Goal: Information Seeking & Learning: Get advice/opinions

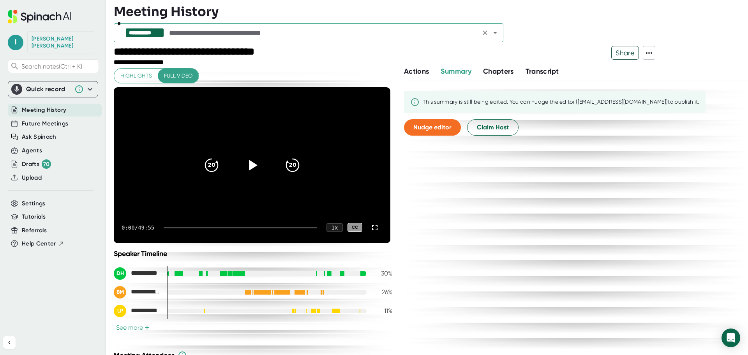
drag, startPoint x: 493, startPoint y: 37, endPoint x: 477, endPoint y: 37, distance: 16.0
click at [493, 37] on button "Open" at bounding box center [494, 32] width 11 height 11
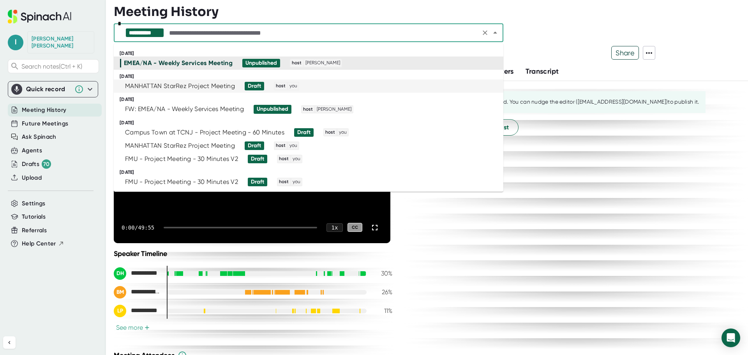
click at [200, 89] on div "MANHATTAN StarRez Project Meeting" at bounding box center [180, 86] width 110 height 8
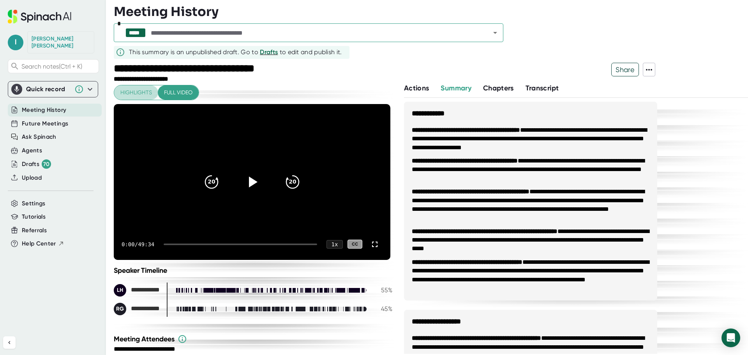
click at [134, 91] on span "Highlights" at bounding box center [136, 93] width 32 height 10
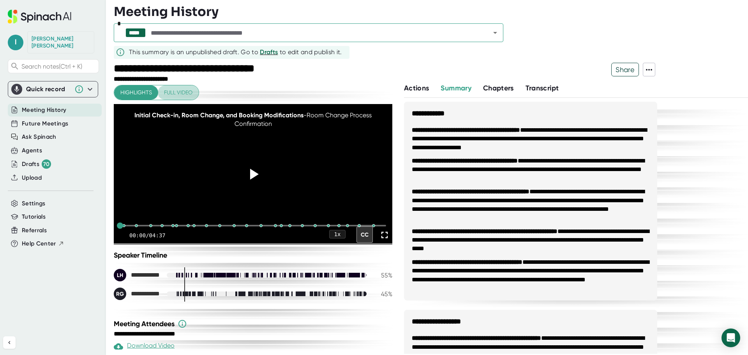
click at [171, 90] on span "Full video" at bounding box center [178, 93] width 28 height 10
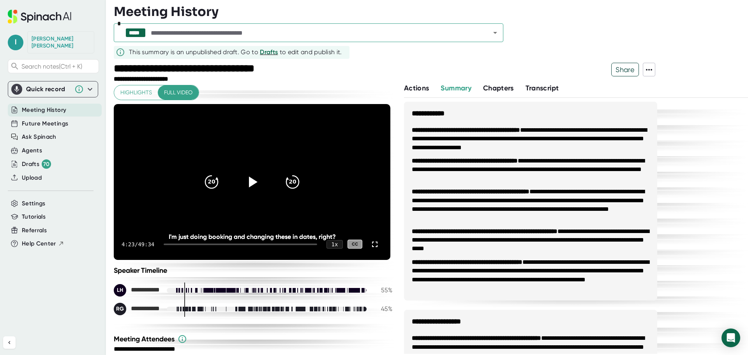
click at [628, 69] on span "Share" at bounding box center [624, 70] width 27 height 14
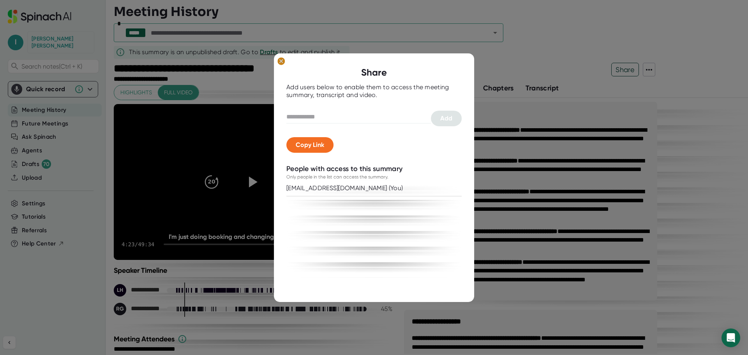
click at [281, 63] on ellipse at bounding box center [280, 61] width 7 height 8
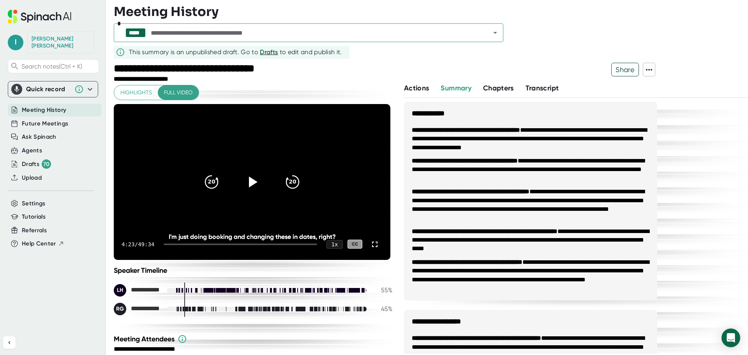
click at [413, 89] on span "Actions" at bounding box center [416, 88] width 25 height 9
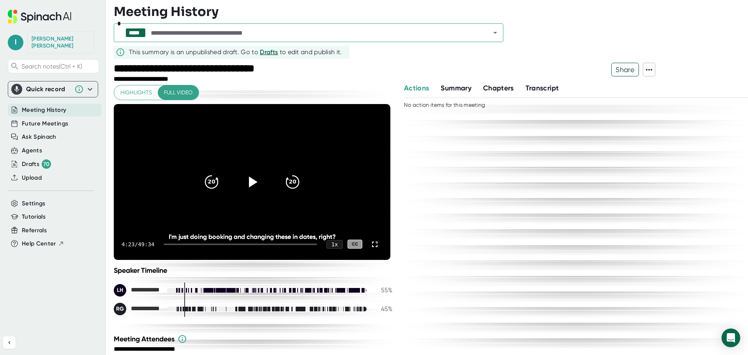
click at [447, 88] on span "Summary" at bounding box center [455, 88] width 30 height 9
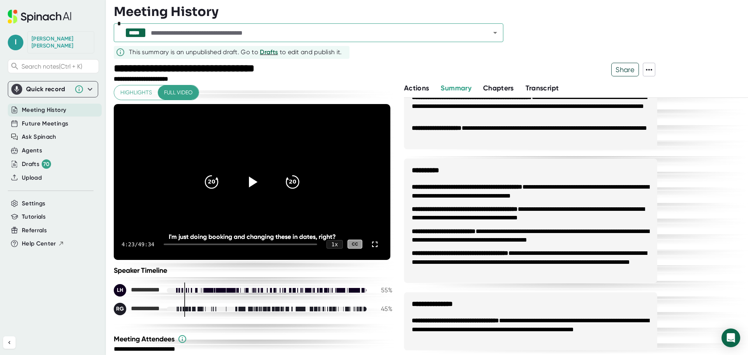
scroll to position [550, 0]
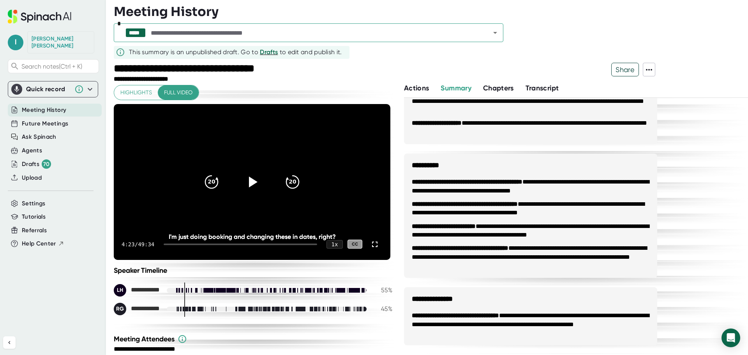
click at [502, 86] on span "Chapters" at bounding box center [498, 88] width 31 height 9
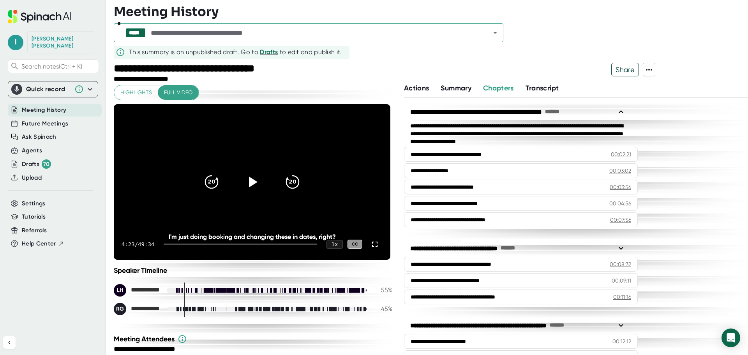
click at [558, 90] on span "Transcript" at bounding box center [541, 88] width 33 height 9
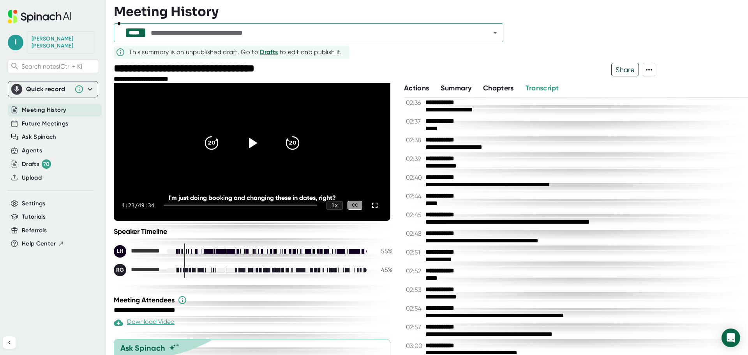
scroll to position [94, 0]
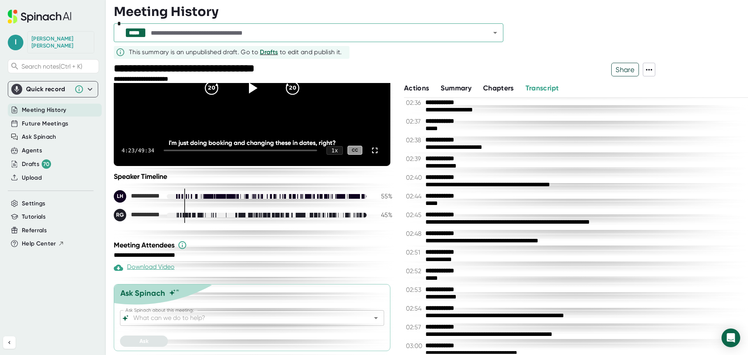
click at [194, 320] on input "Ask Spinach about this meeting:" at bounding box center [245, 317] width 227 height 11
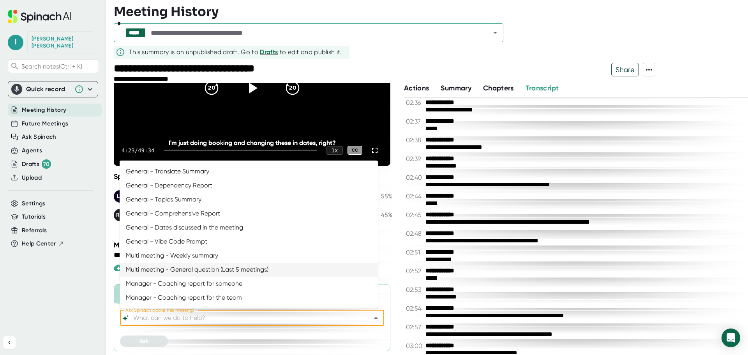
scroll to position [5, 0]
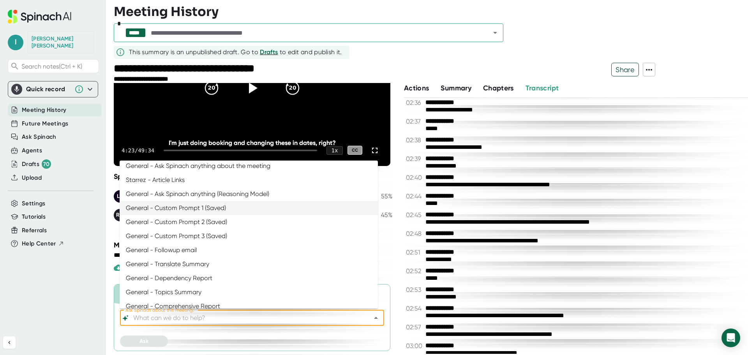
click at [220, 211] on li "General - Custom Prompt 1 (Saved)" at bounding box center [249, 208] width 258 height 14
type input "General - Custom Prompt 1 (Saved)"
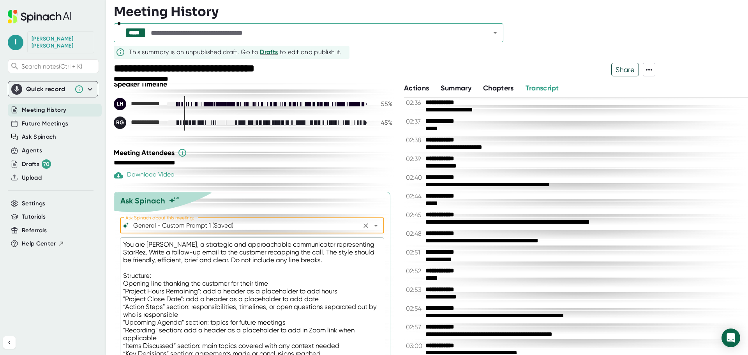
scroll to position [248, 0]
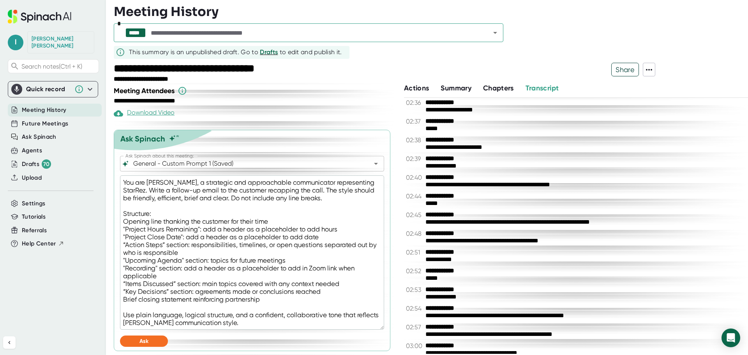
drag, startPoint x: 124, startPoint y: 183, endPoint x: 273, endPoint y: 336, distance: 214.5
click at [261, 330] on div "Ask Spinach about this meeting: General - Custom Prompt 1 (Saved) Ask Spinach a…" at bounding box center [252, 253] width 264 height 195
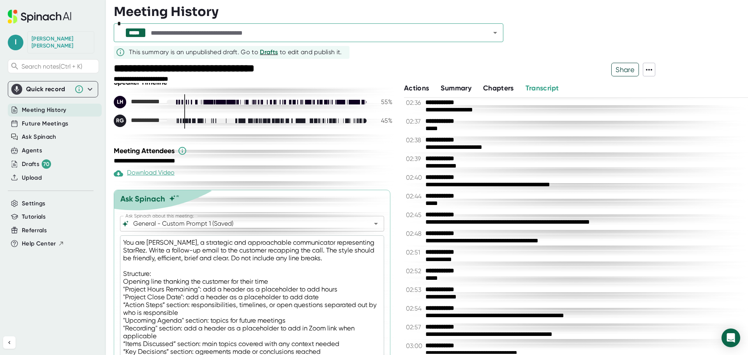
scroll to position [170, 0]
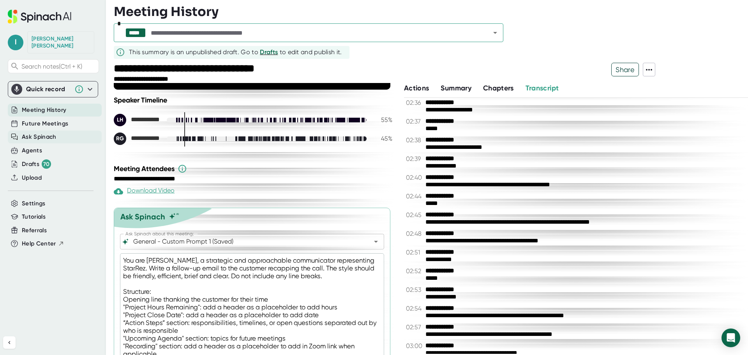
drag, startPoint x: 42, startPoint y: 131, endPoint x: 2, endPoint y: 151, distance: 44.7
click at [42, 132] on span "Ask Spinach" at bounding box center [39, 136] width 35 height 9
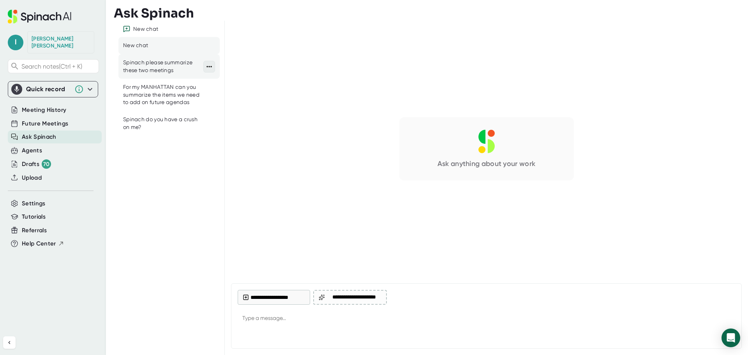
click at [209, 70] on icon at bounding box center [209, 67] width 8 height 8
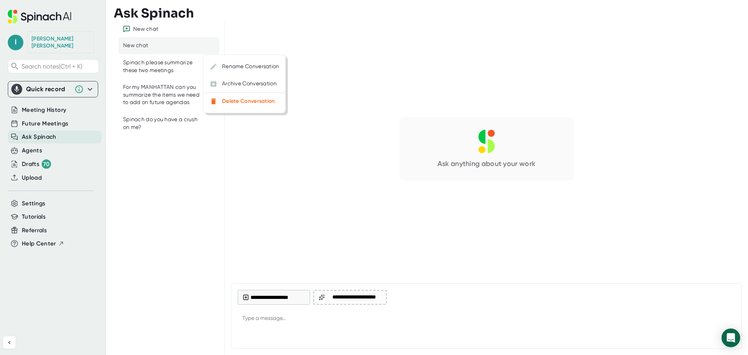
click at [252, 154] on div at bounding box center [374, 177] width 748 height 355
type textarea "x"
